Goal: Transaction & Acquisition: Book appointment/travel/reservation

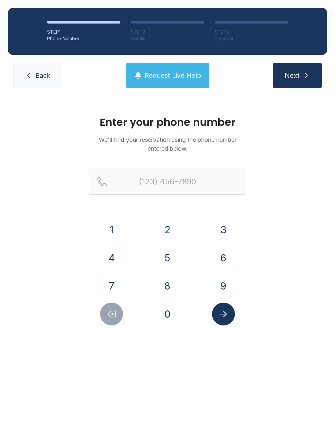
click at [227, 261] on button "6" at bounding box center [223, 257] width 23 height 23
click at [173, 310] on button "0" at bounding box center [167, 314] width 23 height 23
click at [227, 264] on button "6" at bounding box center [223, 257] width 23 height 23
click at [176, 233] on button "2" at bounding box center [167, 229] width 23 height 23
click at [115, 288] on button "7" at bounding box center [111, 285] width 23 height 23
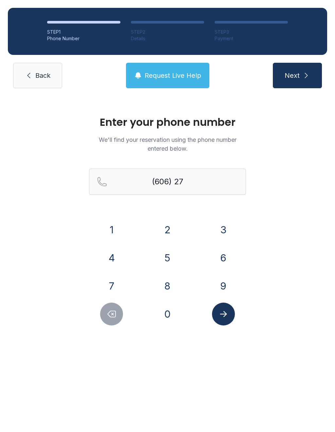
click at [228, 228] on button "3" at bounding box center [223, 229] width 23 height 23
click at [121, 255] on button "4" at bounding box center [111, 257] width 23 height 23
click at [224, 233] on button "3" at bounding box center [223, 229] width 23 height 23
click at [226, 257] on button "6" at bounding box center [223, 257] width 23 height 23
click at [223, 292] on button "9" at bounding box center [223, 285] width 23 height 23
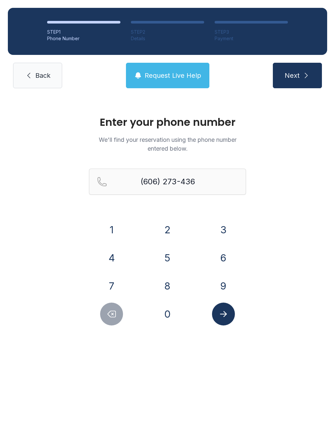
type input "[PHONE_NUMBER]"
click at [233, 319] on button "Submit lookup form" at bounding box center [223, 314] width 23 height 23
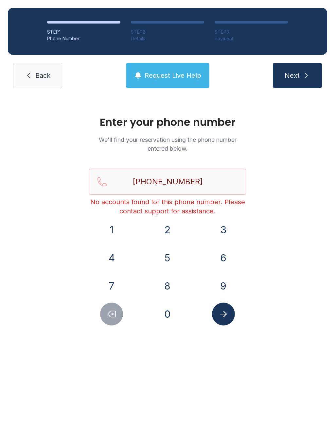
click at [223, 321] on button "Submit lookup form" at bounding box center [223, 314] width 23 height 23
click at [299, 88] on button "Next" at bounding box center [296, 75] width 49 height 25
click at [43, 76] on span "Back" at bounding box center [42, 75] width 15 height 9
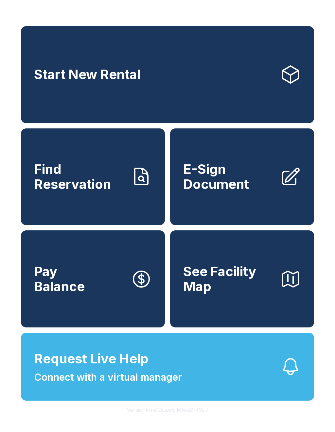
click at [184, 85] on link "Start New Rental" at bounding box center [167, 74] width 293 height 97
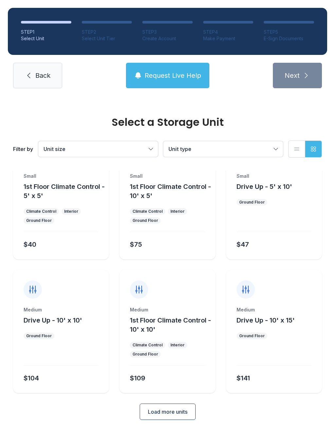
scroll to position [35, 0]
click at [43, 72] on span "Back" at bounding box center [42, 75] width 15 height 9
